Goal: Task Accomplishment & Management: Manage account settings

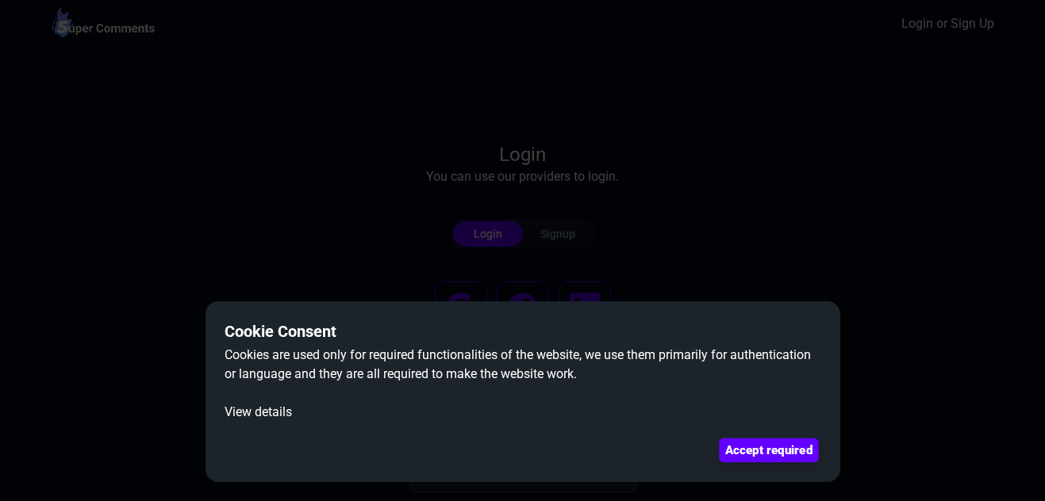
click at [755, 455] on button "Accept required" at bounding box center [768, 451] width 99 height 24
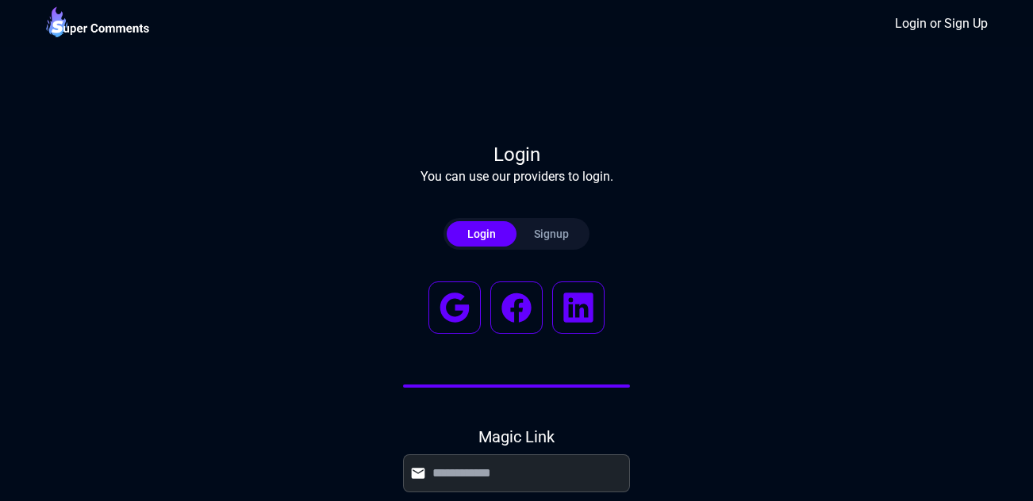
click at [544, 243] on button "Signup" at bounding box center [551, 233] width 70 height 25
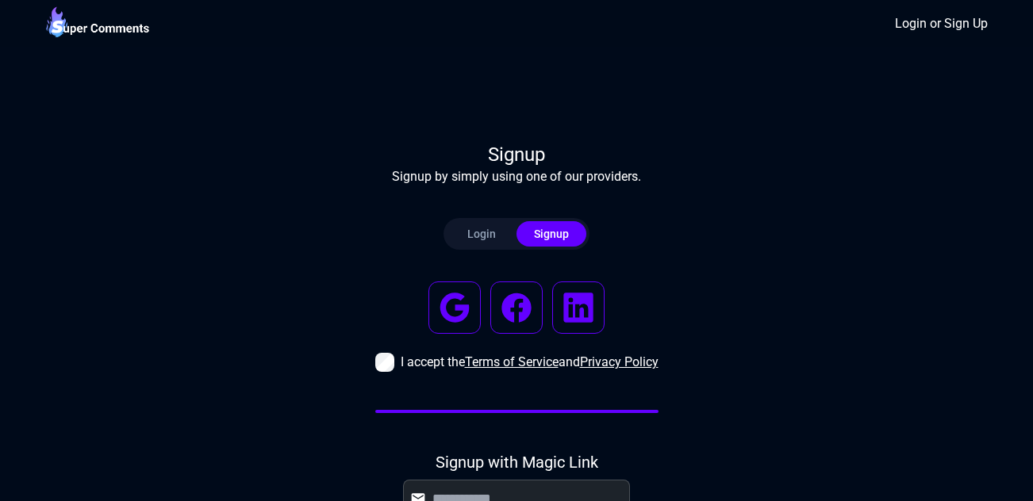
click at [704, 19] on div "Login or Sign Up" at bounding box center [516, 23] width 952 height 47
click at [543, 408] on div "I accept the Terms of Service and Privacy Policy Signup with Magic Link I accep…" at bounding box center [516, 458] width 283 height 379
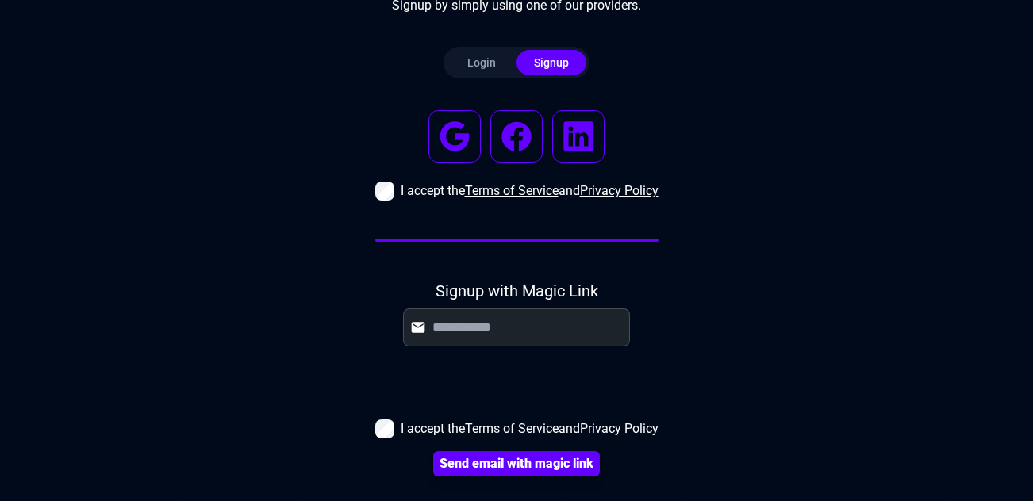
scroll to position [174, 0]
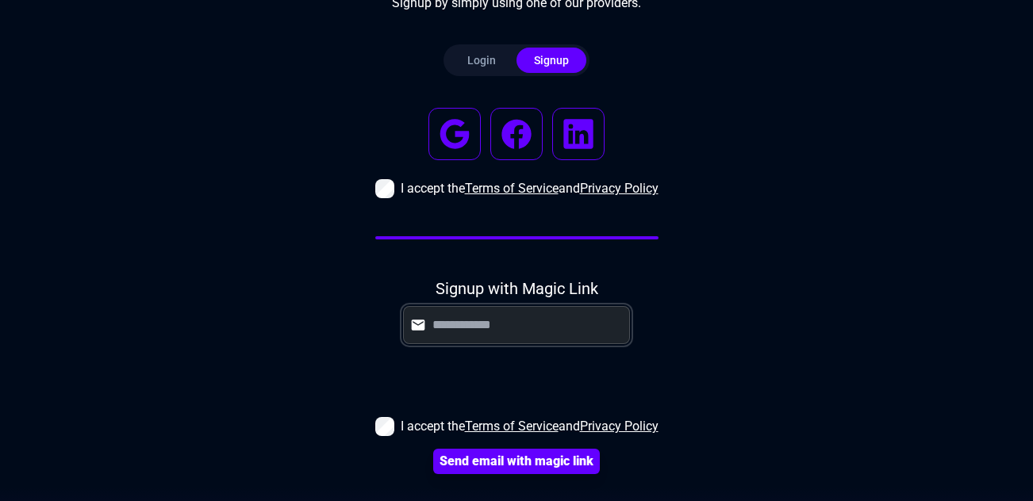
click at [598, 319] on input "text" at bounding box center [527, 325] width 190 height 19
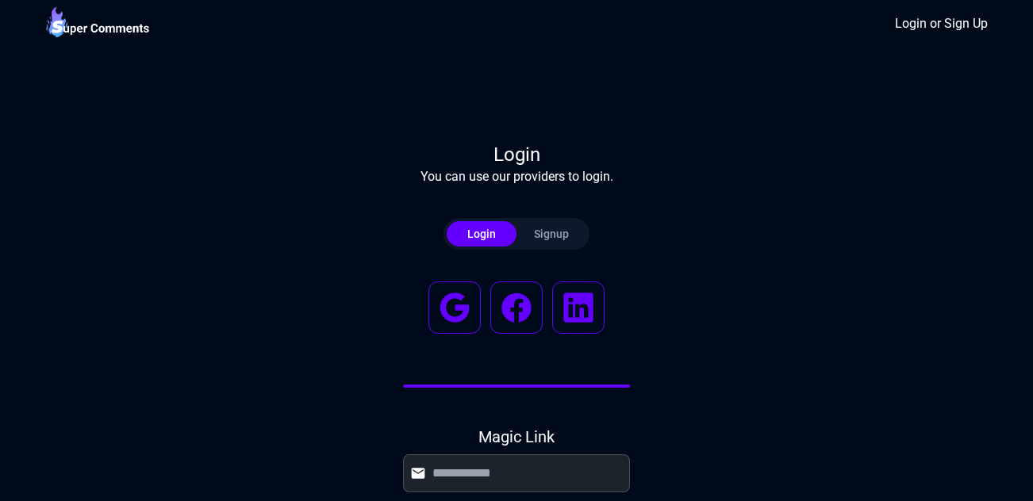
scroll to position [174, 0]
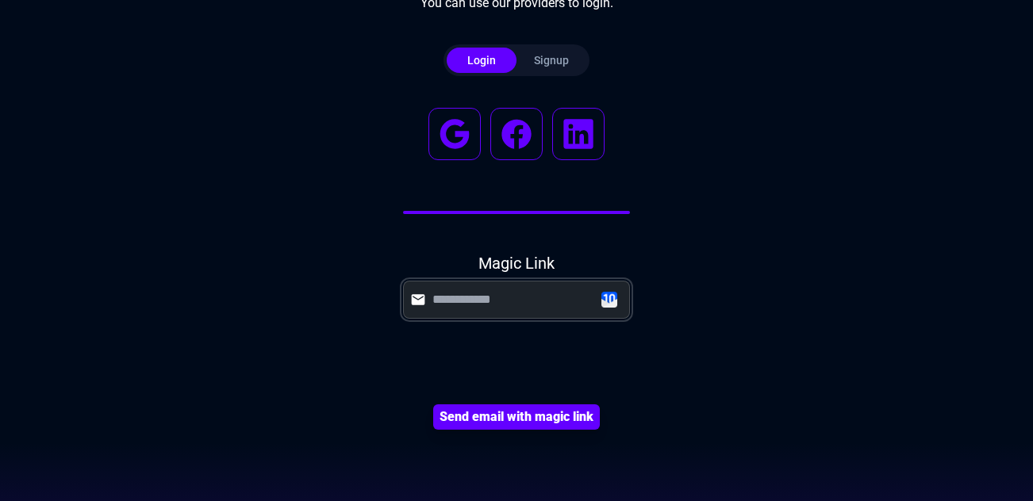
click at [606, 301] on input "text" at bounding box center [527, 299] width 190 height 19
click at [608, 295] on input "text" at bounding box center [527, 299] width 190 height 19
click at [538, 298] on input "text" at bounding box center [527, 299] width 190 height 19
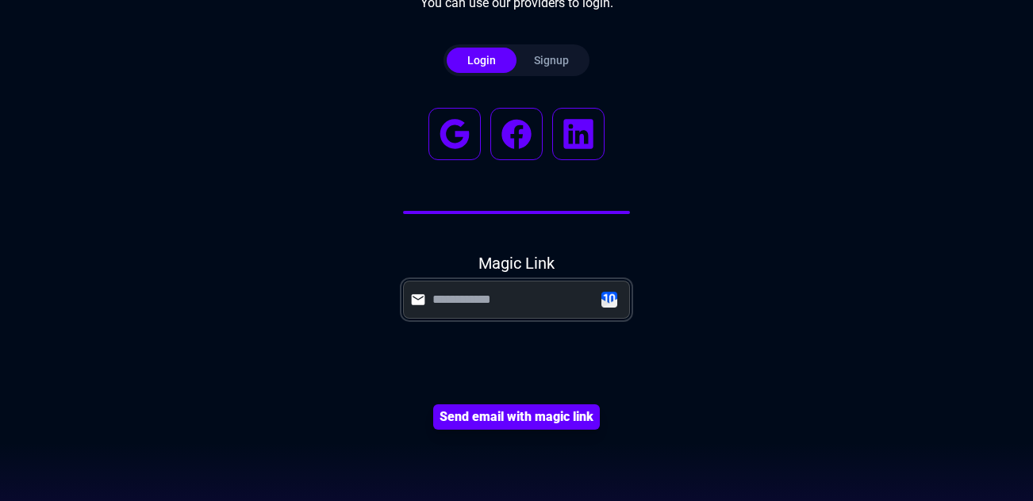
click at [616, 302] on input "text" at bounding box center [527, 299] width 190 height 19
click at [708, 256] on div "Login You can use our providers to login. Login Signup Magic Link Send email wi…" at bounding box center [516, 205] width 1033 height 474
click at [608, 297] on input "text" at bounding box center [527, 299] width 190 height 19
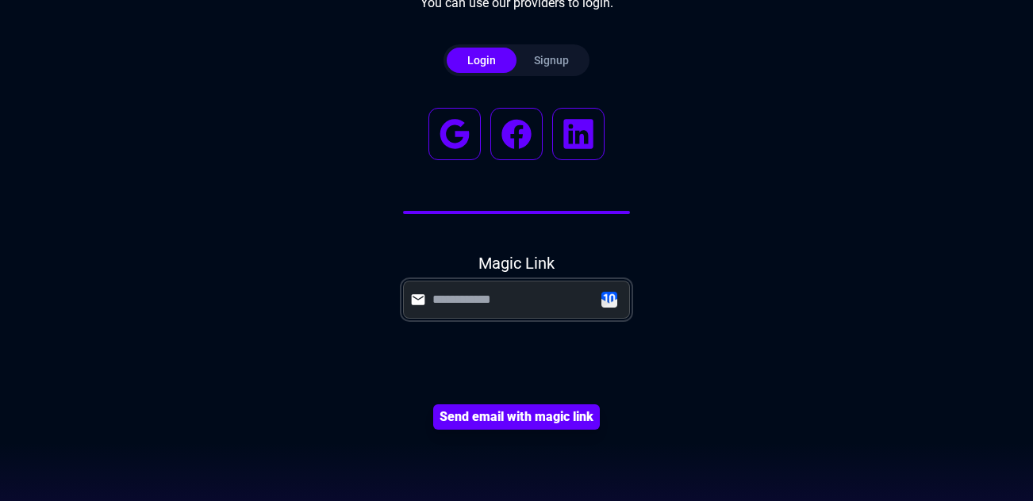
click at [608, 297] on input "text" at bounding box center [527, 299] width 190 height 19
click at [612, 295] on input "text" at bounding box center [527, 299] width 190 height 19
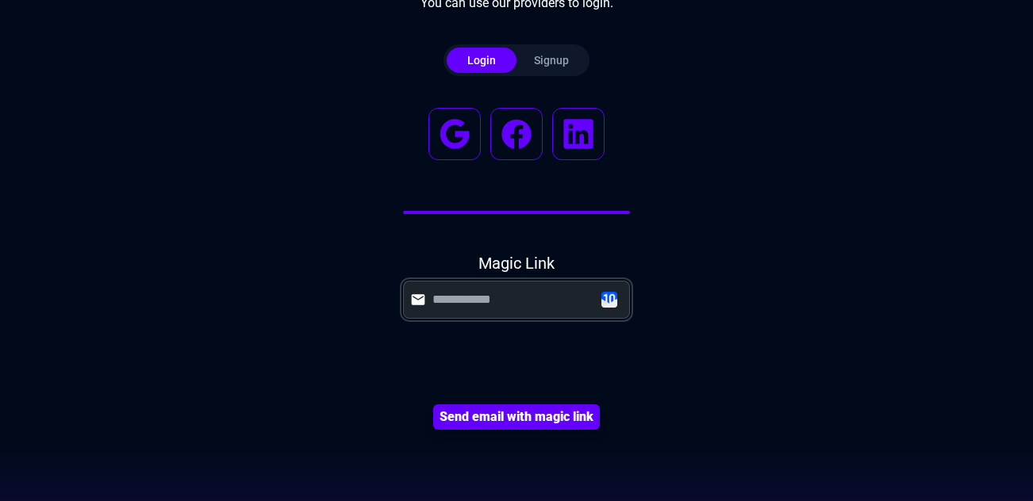
click at [612, 295] on input "text" at bounding box center [527, 299] width 190 height 19
type input "**********"
click at [520, 419] on button "Send email with magic link" at bounding box center [516, 417] width 159 height 24
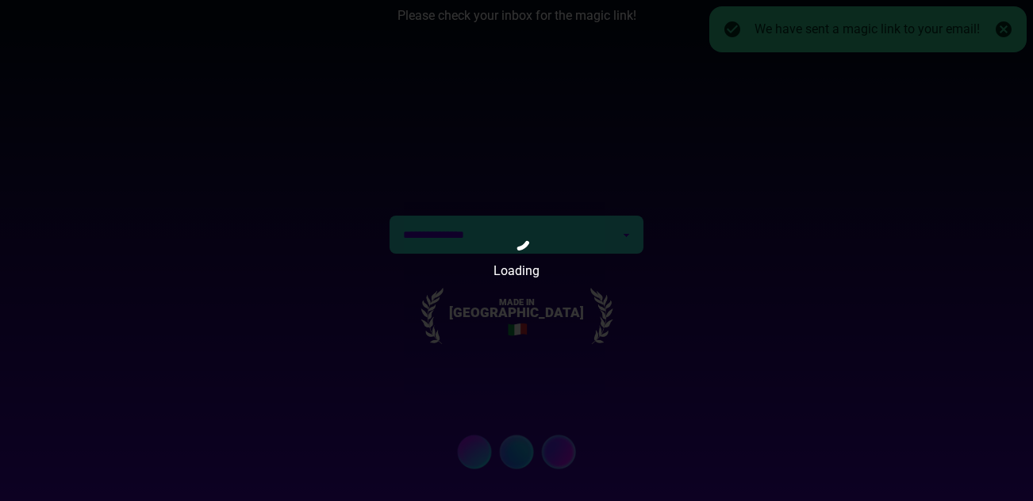
scroll to position [59, 0]
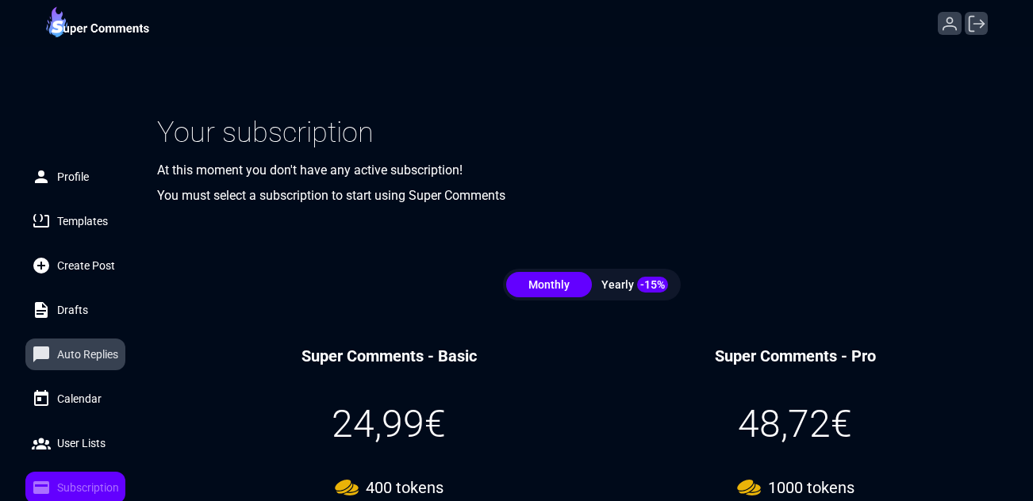
click at [69, 357] on span "Auto Replies" at bounding box center [87, 355] width 61 height 16
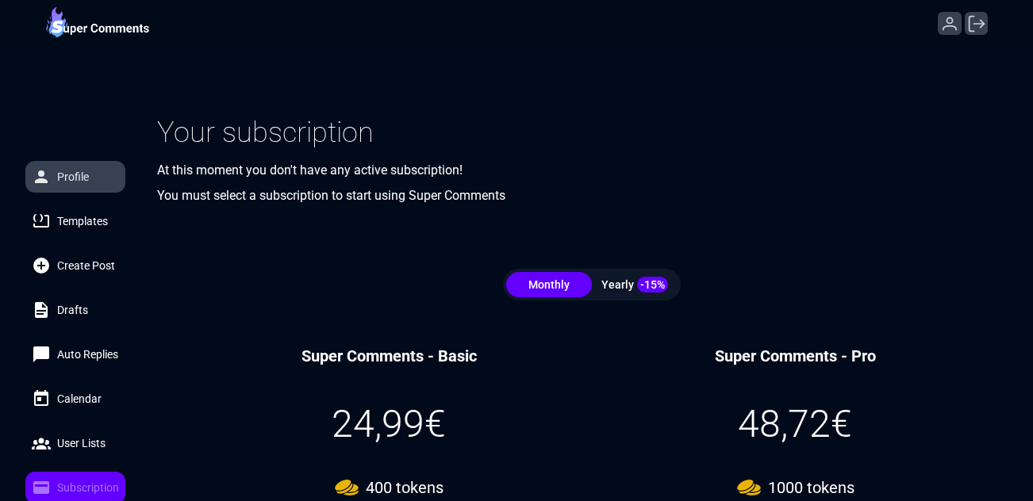
click at [84, 170] on span "Profile" at bounding box center [73, 177] width 32 height 16
click at [48, 177] on span at bounding box center [41, 176] width 19 height 19
click at [79, 171] on span "Profile" at bounding box center [73, 177] width 32 height 16
click at [963, 23] on div at bounding box center [963, 23] width 50 height 23
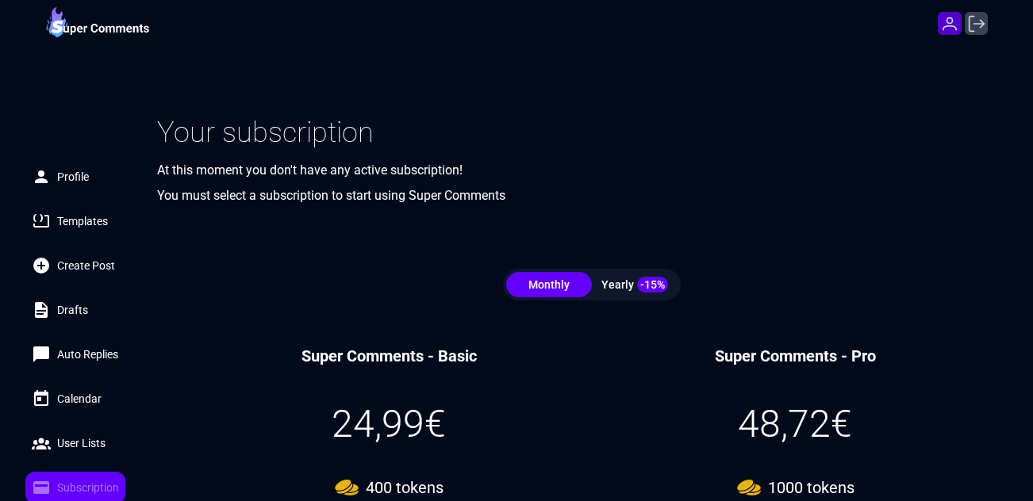
click at [949, 25] on icon "Profile" at bounding box center [949, 24] width 22 height 22
click at [974, 29] on icon "Logout" at bounding box center [976, 24] width 22 height 22
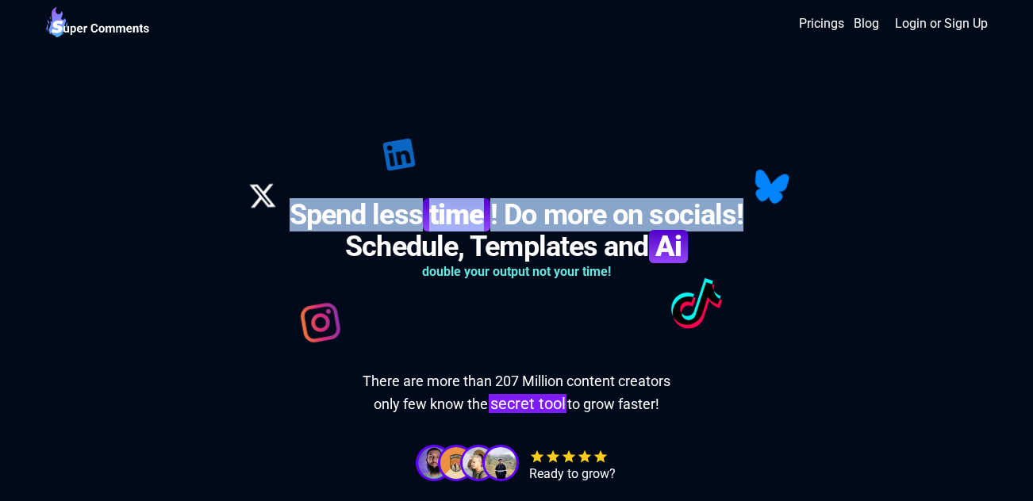
drag, startPoint x: 1029, startPoint y: 33, endPoint x: 1030, endPoint y: 93, distance: 59.5
